Goal: Complete application form: Complete application form

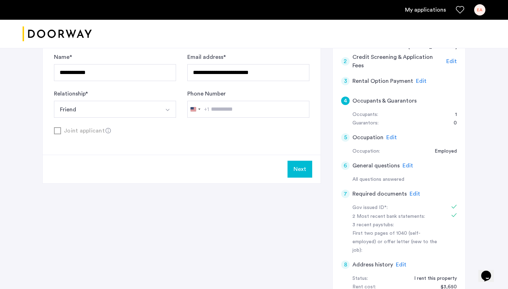
scroll to position [125, 0]
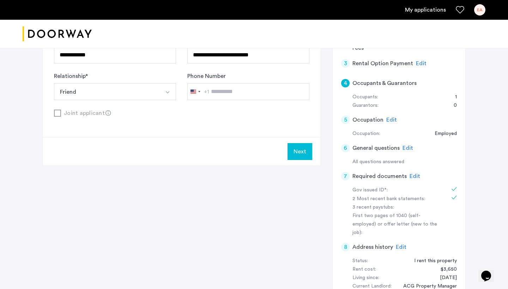
click at [383, 174] on span "Edit" at bounding box center [415, 177] width 11 height 6
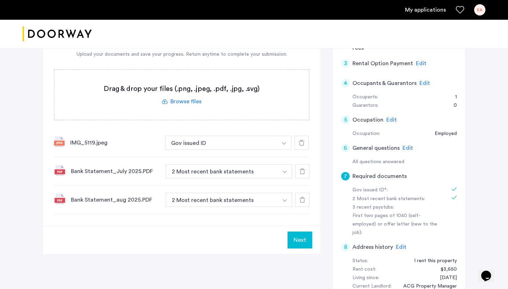
click at [194, 102] on label at bounding box center [181, 95] width 255 height 50
click at [0, 0] on input "file" at bounding box center [0, 0] width 0 height 0
click at [199, 104] on label at bounding box center [181, 95] width 255 height 50
click at [0, 0] on input "file" at bounding box center [0, 0] width 0 height 0
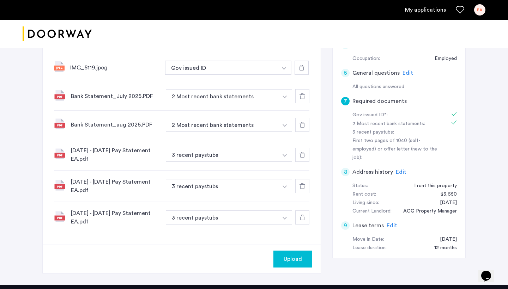
scroll to position [201, 0]
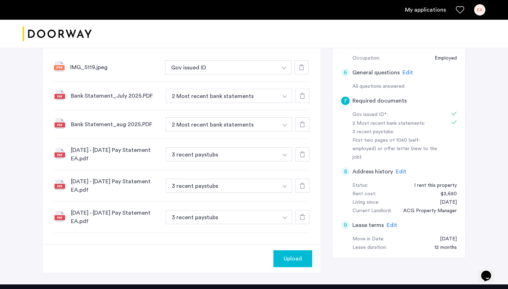
click at [296, 251] on button "Upload" at bounding box center [293, 259] width 39 height 17
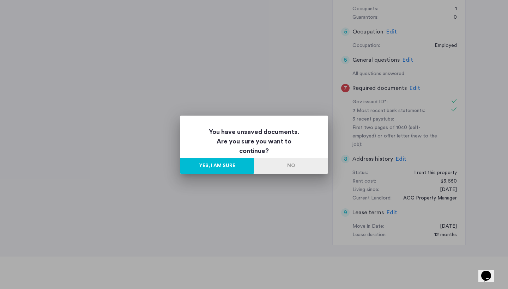
scroll to position [0, 0]
click at [278, 168] on button "No" at bounding box center [291, 166] width 74 height 16
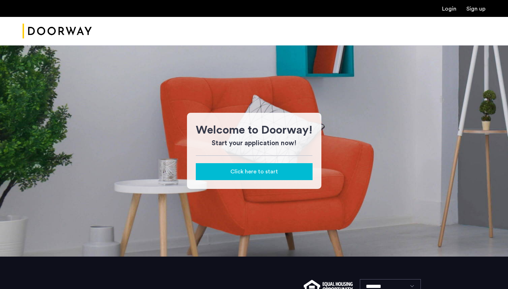
click at [450, 13] on div "Login Sign up" at bounding box center [254, 8] width 508 height 17
click at [449, 11] on link "Login" at bounding box center [449, 9] width 14 height 6
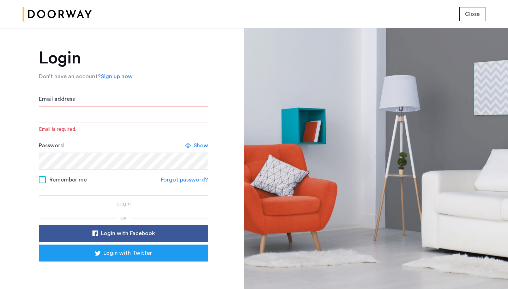
type input "**********"
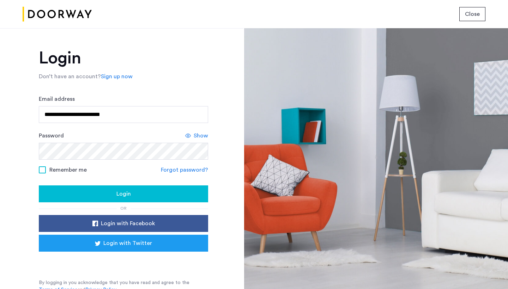
click at [83, 188] on button "Login" at bounding box center [123, 194] width 169 height 17
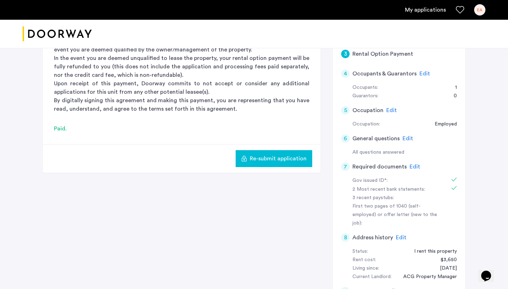
scroll to position [135, 0]
click at [415, 166] on span "Edit" at bounding box center [415, 167] width 11 height 6
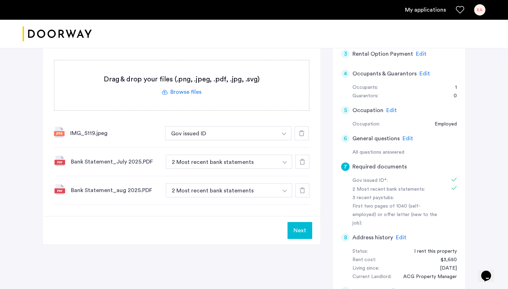
click at [192, 97] on label at bounding box center [181, 85] width 255 height 50
click at [0, 0] on input "file" at bounding box center [0, 0] width 0 height 0
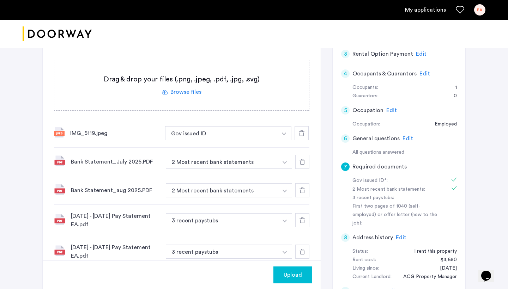
click at [303, 275] on div "Upload" at bounding box center [293, 275] width 28 height 8
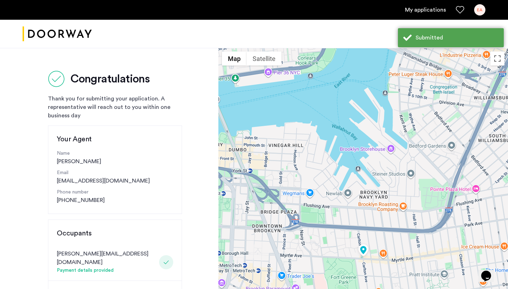
click at [415, 12] on link "My applications" at bounding box center [425, 10] width 41 height 8
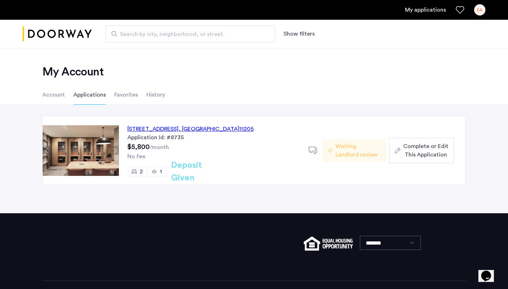
click at [409, 151] on span "Complete or Edit This Application" at bounding box center [425, 150] width 45 height 17
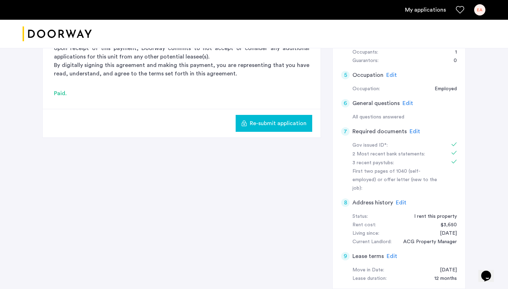
scroll to position [198, 0]
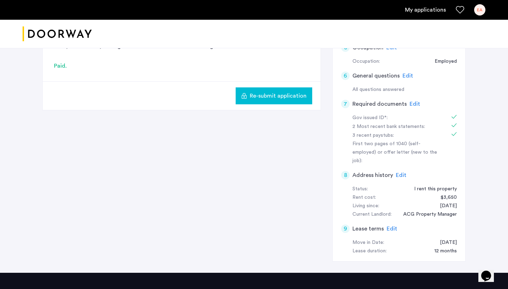
click at [403, 173] on span "Edit" at bounding box center [401, 176] width 11 height 6
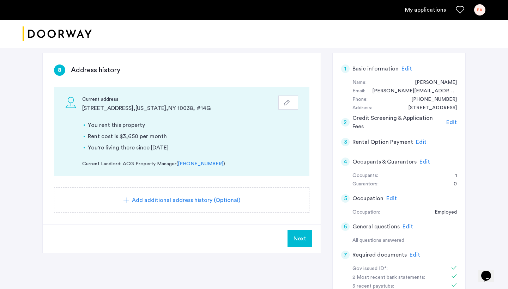
scroll to position [47, 0]
click at [290, 105] on div "button" at bounding box center [288, 103] width 8 height 6
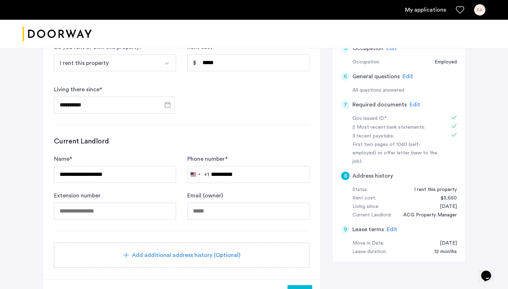
scroll to position [199, 0]
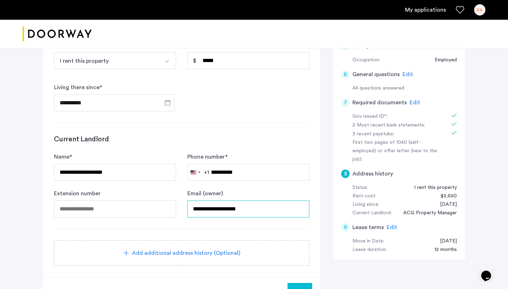
type input "**********"
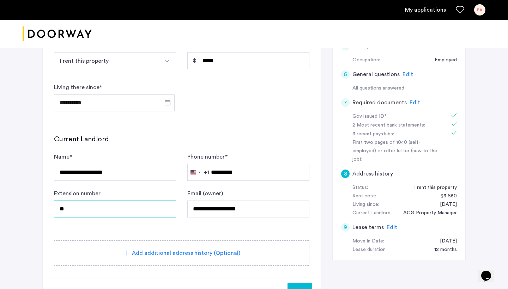
type input "*"
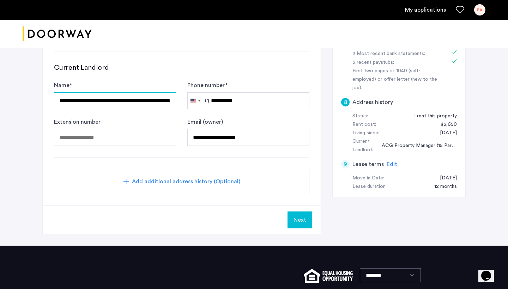
scroll to position [280, 0]
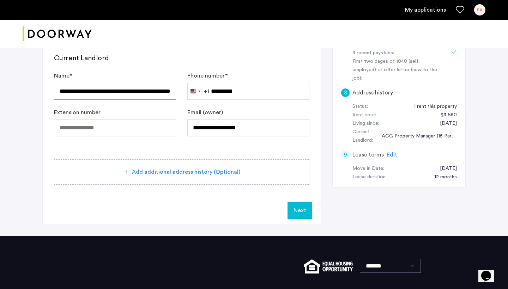
type input "**********"
click at [295, 207] on span "Next" at bounding box center [300, 210] width 13 height 8
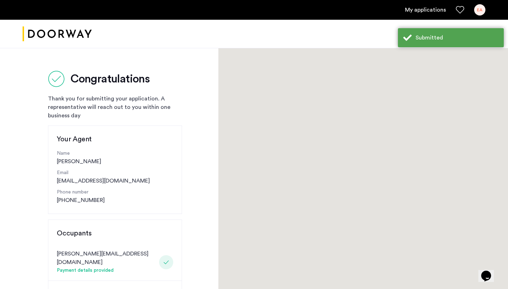
click at [303, 182] on div at bounding box center [363, 260] width 290 height 424
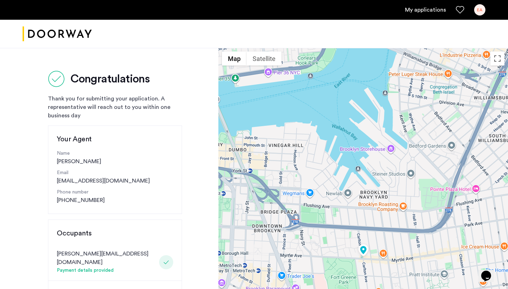
click at [416, 12] on link "My applications" at bounding box center [425, 10] width 41 height 8
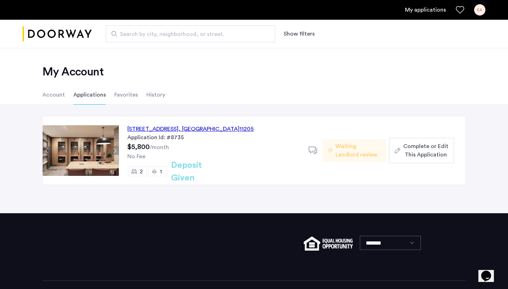
click at [231, 128] on span ", NY" at bounding box center [209, 129] width 61 height 6
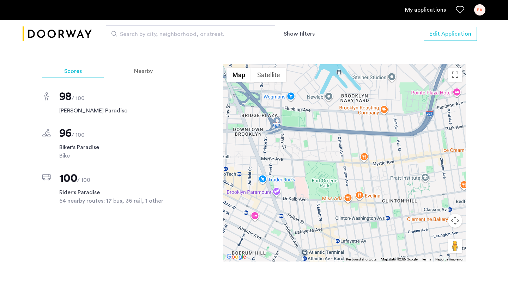
scroll to position [557, 0]
